Goal: Information Seeking & Learning: Compare options

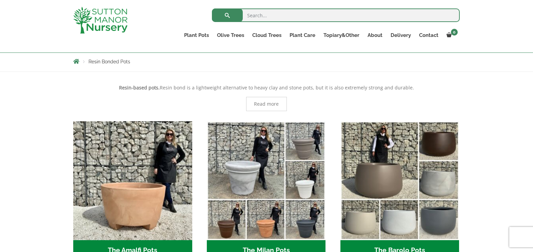
scroll to position [148, 0]
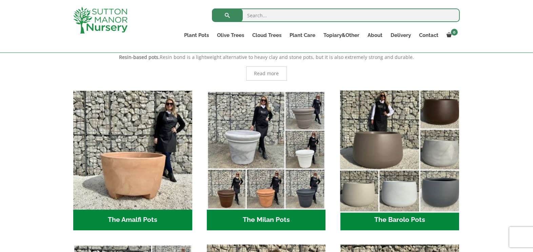
click at [411, 143] on img "Visit product category The Barolo Pots" at bounding box center [400, 150] width 125 height 125
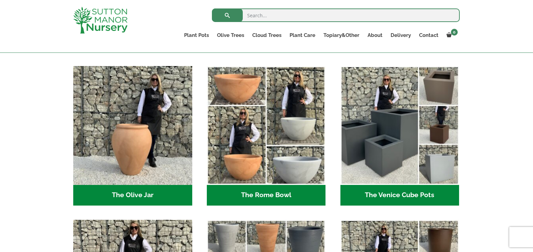
scroll to position [648, 0]
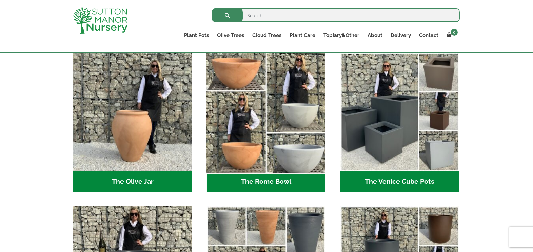
click at [242, 109] on img "Visit product category The Rome Bowl" at bounding box center [266, 112] width 125 height 125
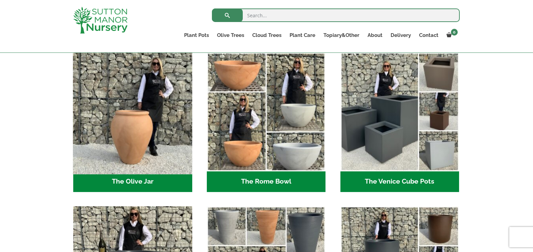
click at [114, 124] on img "Visit product category The Olive Jar" at bounding box center [132, 112] width 125 height 125
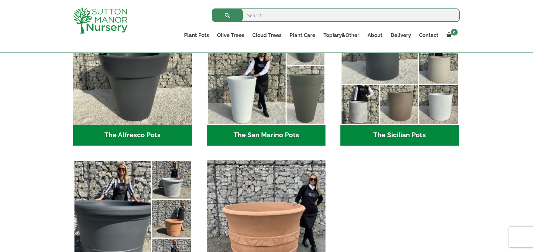
scroll to position [783, 0]
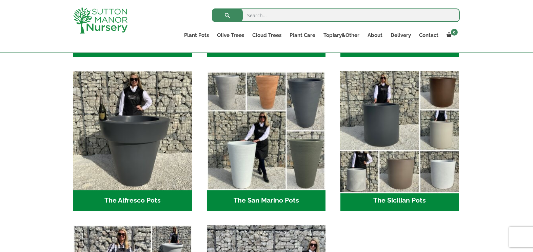
click at [431, 124] on img "Visit product category The Sicilian Pots" at bounding box center [400, 131] width 125 height 125
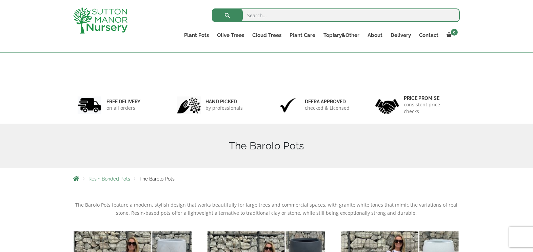
scroll to position [182, 0]
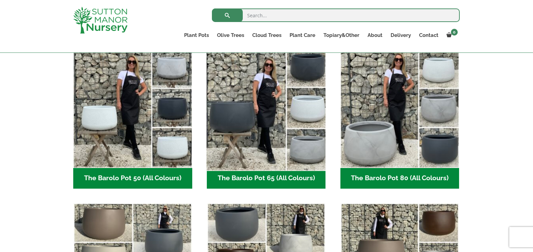
click at [249, 119] on img "Visit product category The Barolo Pot 65 (All Colours)" at bounding box center [266, 108] width 125 height 125
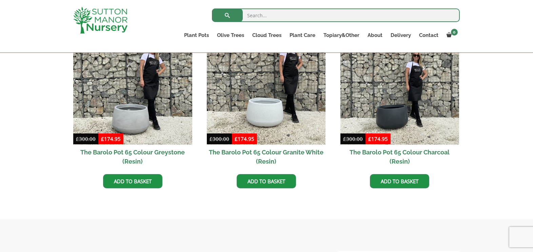
scroll to position [378, 0]
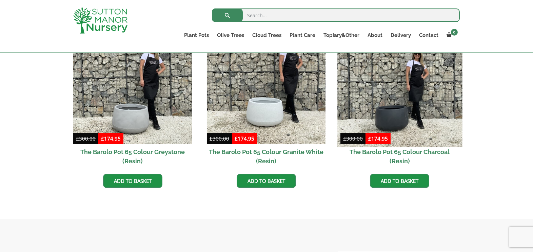
click at [411, 114] on img at bounding box center [400, 85] width 125 height 125
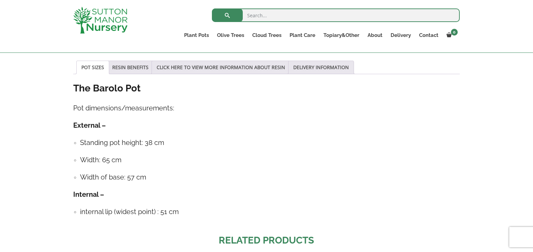
scroll to position [349, 0]
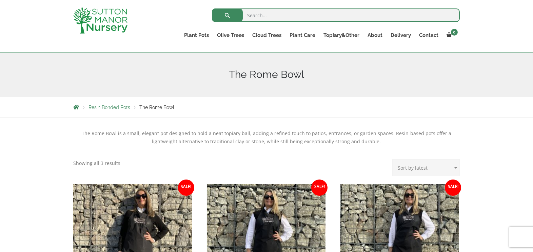
scroll to position [72, 0]
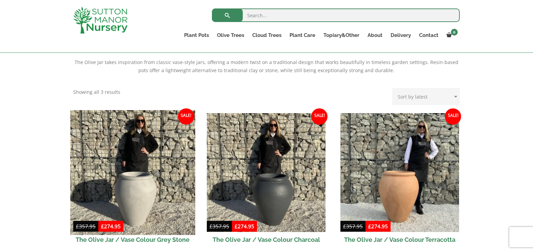
scroll to position [142, 0]
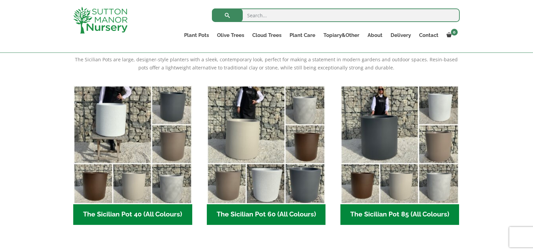
scroll to position [146, 0]
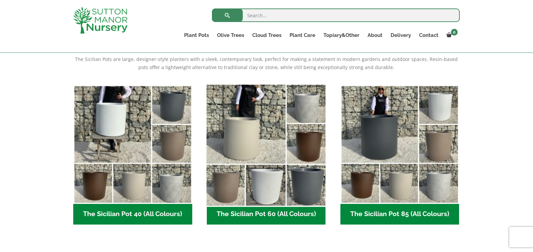
click at [278, 173] on img "Visit product category The Sicilian Pot 60 (All Colours)" at bounding box center [266, 144] width 125 height 125
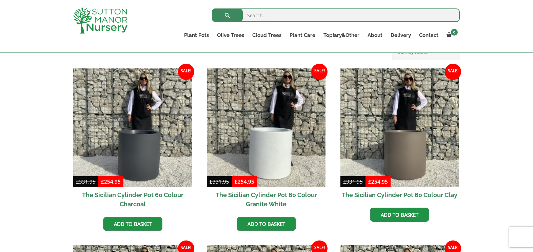
scroll to position [158, 0]
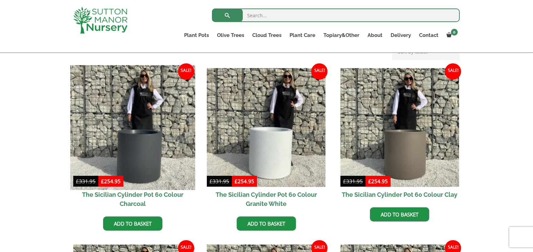
click at [135, 134] on img at bounding box center [132, 127] width 125 height 125
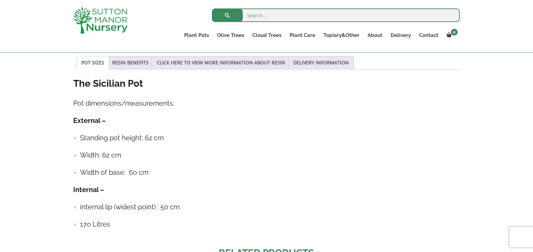
scroll to position [488, 0]
